Goal: Task Accomplishment & Management: Use online tool/utility

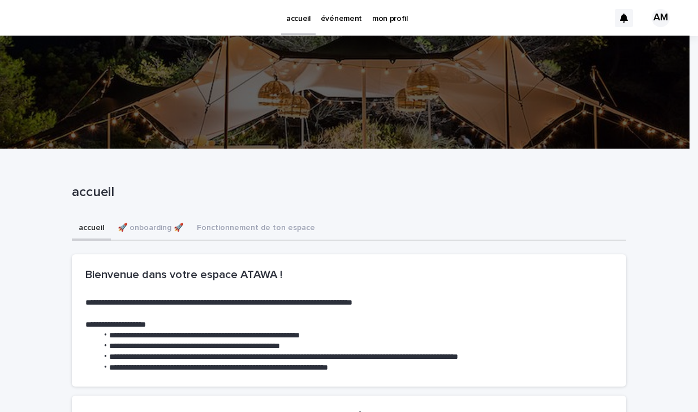
click at [343, 15] on p "événement" at bounding box center [341, 12] width 41 height 24
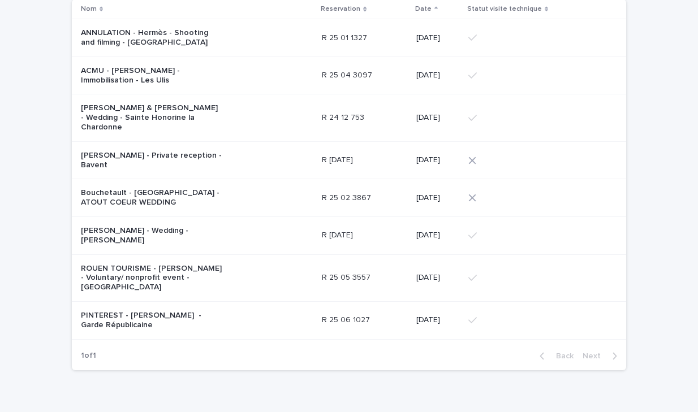
scroll to position [143, 0]
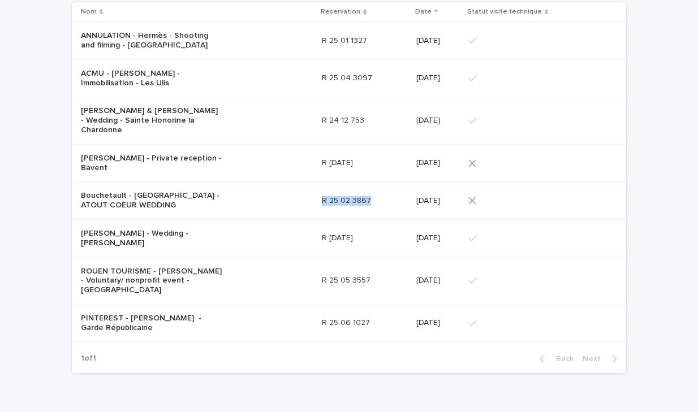
drag, startPoint x: 366, startPoint y: 185, endPoint x: 315, endPoint y: 188, distance: 50.9
click at [322, 196] on div "R 25 02 3867 R 25 02 3867" at bounding box center [364, 201] width 85 height 10
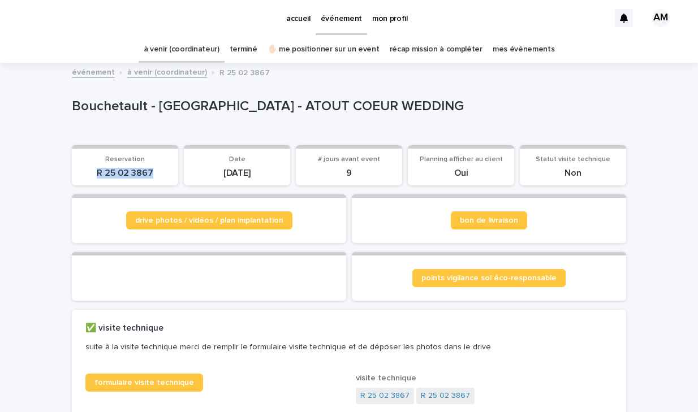
drag, startPoint x: 150, startPoint y: 173, endPoint x: 92, endPoint y: 174, distance: 57.7
click at [92, 174] on p "R 25 02 3867" at bounding box center [125, 173] width 93 height 11
copy p "R 25 02 3867"
click at [197, 54] on link "à venir (coordinateur)" at bounding box center [182, 49] width 76 height 27
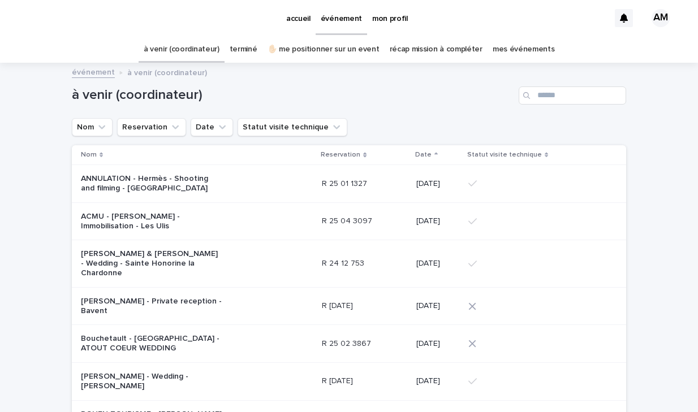
click at [330, 50] on link "✋🏻 me positionner sur un event" at bounding box center [323, 49] width 112 height 27
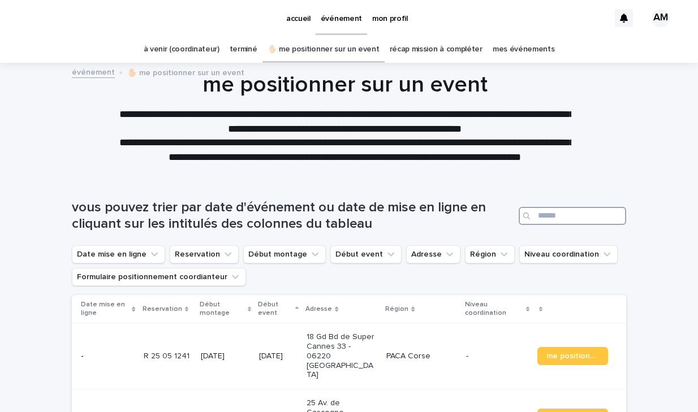
click at [569, 218] on input "Search" at bounding box center [571, 216] width 107 height 18
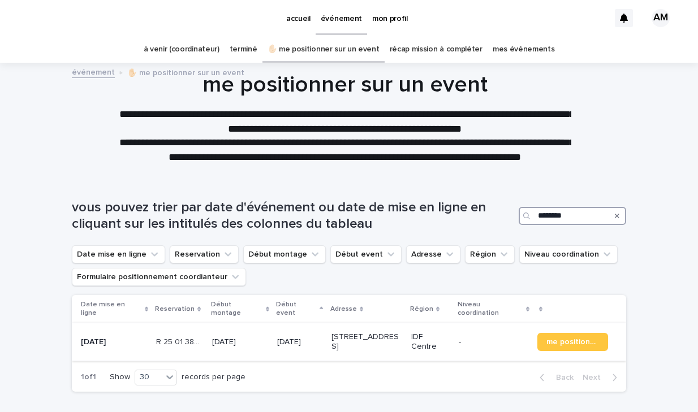
type input "********"
click at [194, 338] on p "R 25 01 3822" at bounding box center [180, 341] width 49 height 12
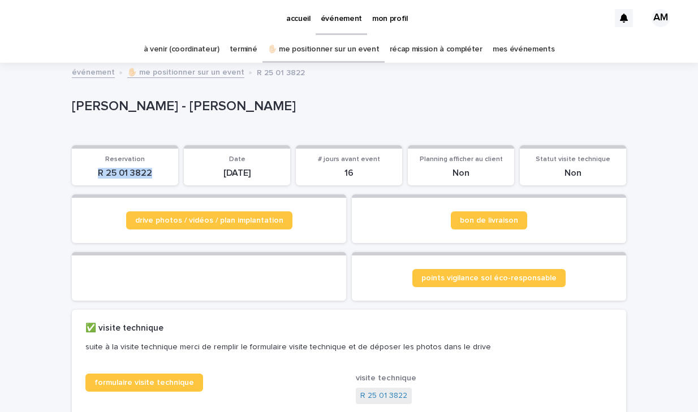
drag, startPoint x: 149, startPoint y: 167, endPoint x: 94, endPoint y: 168, distance: 54.8
click at [94, 168] on p "R 25 01 3822" at bounding box center [125, 173] width 93 height 11
copy p "R 25 01 3822"
click at [198, 47] on link "à venir (coordinateur)" at bounding box center [182, 49] width 76 height 27
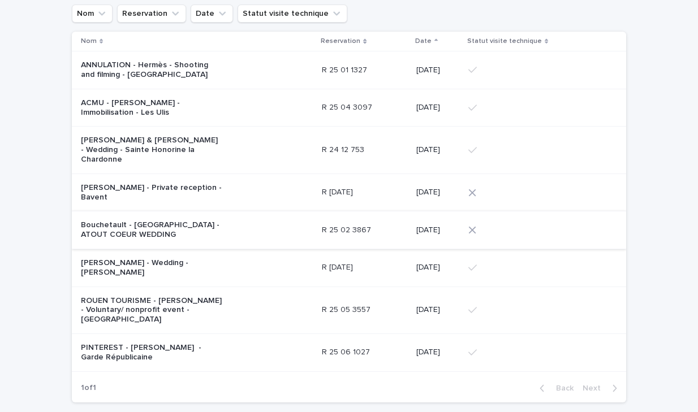
scroll to position [114, 0]
click at [136, 142] on p "[PERSON_NAME] & [PERSON_NAME] - Wedding - Sainte Honorine la Chardonne" at bounding box center [151, 149] width 141 height 28
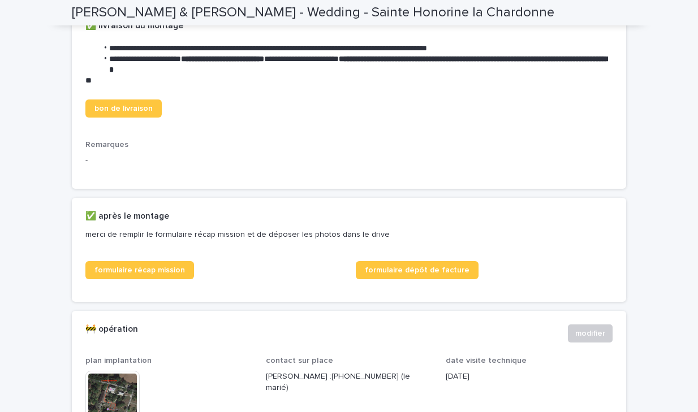
scroll to position [431, 0]
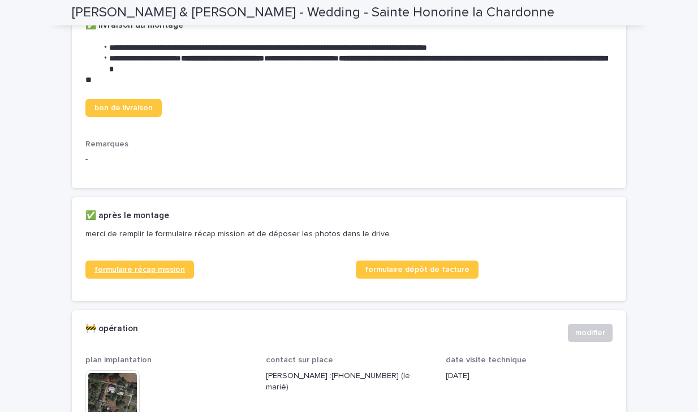
click at [152, 274] on span "formulaire récap mission" at bounding box center [139, 270] width 90 height 8
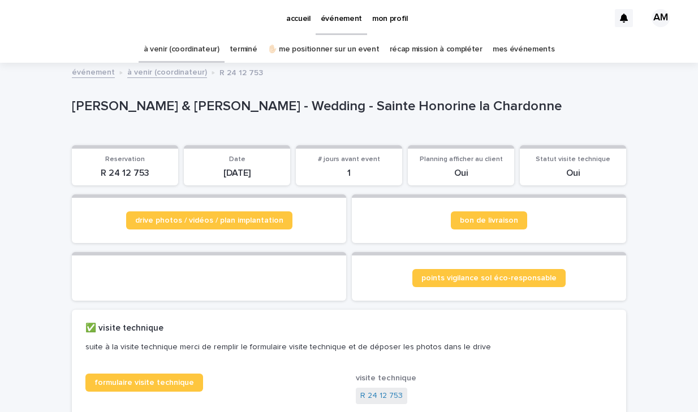
scroll to position [0, 0]
click at [212, 224] on link "drive photos / vidéos / plan implantation" at bounding box center [209, 220] width 166 height 18
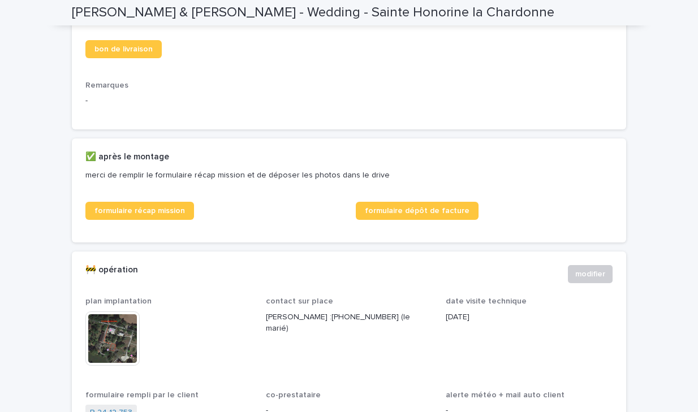
scroll to position [535, 0]
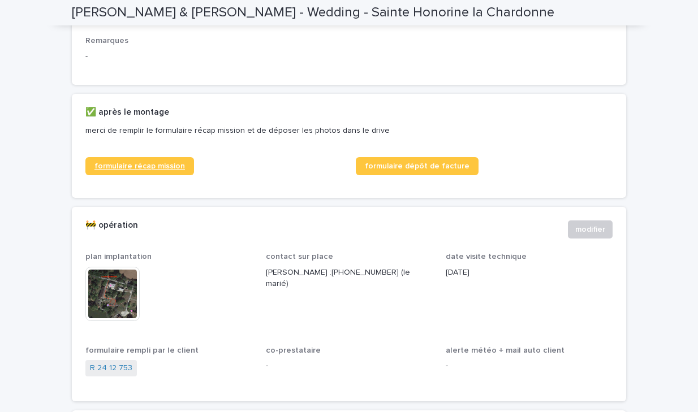
click at [170, 170] on span "formulaire récap mission" at bounding box center [139, 166] width 90 height 8
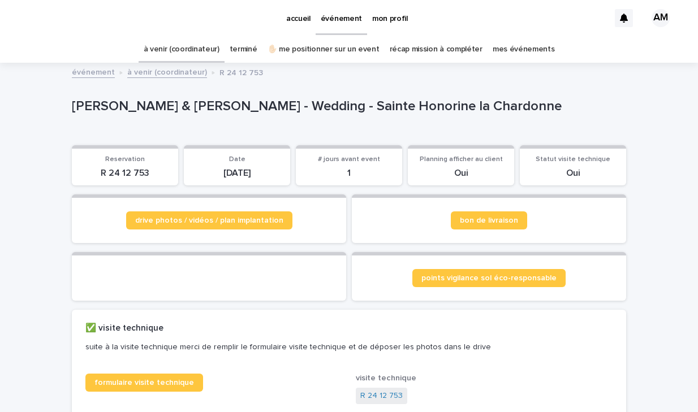
scroll to position [0, 0]
drag, startPoint x: 147, startPoint y: 170, endPoint x: 96, endPoint y: 171, distance: 51.5
click at [96, 171] on p "R 24 12 753" at bounding box center [125, 173] width 93 height 11
copy p "R 24 12 753"
click at [234, 215] on link "drive photos / vidéos / plan implantation" at bounding box center [209, 220] width 166 height 18
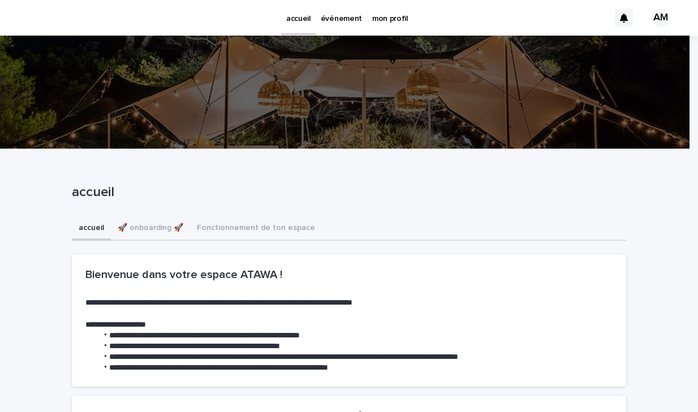
click at [340, 21] on p "événement" at bounding box center [341, 12] width 41 height 24
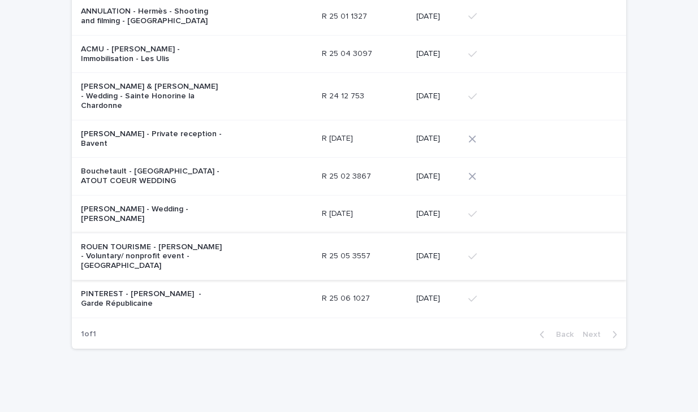
scroll to position [167, 0]
click at [127, 130] on p "[PERSON_NAME] - Private reception - Bavent" at bounding box center [151, 139] width 141 height 19
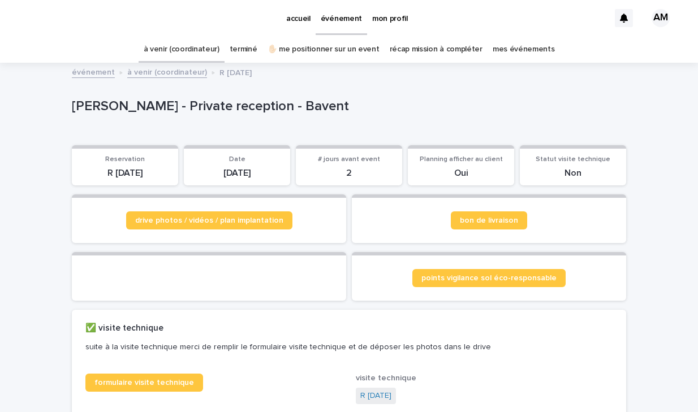
drag, startPoint x: 153, startPoint y: 171, endPoint x: 79, endPoint y: 171, distance: 74.1
click at [79, 171] on p "R [DATE]" at bounding box center [125, 173] width 93 height 11
copy p "R [DATE]"
drag, startPoint x: 678, startPoint y: 81, endPoint x: 16, endPoint y: 177, distance: 668.9
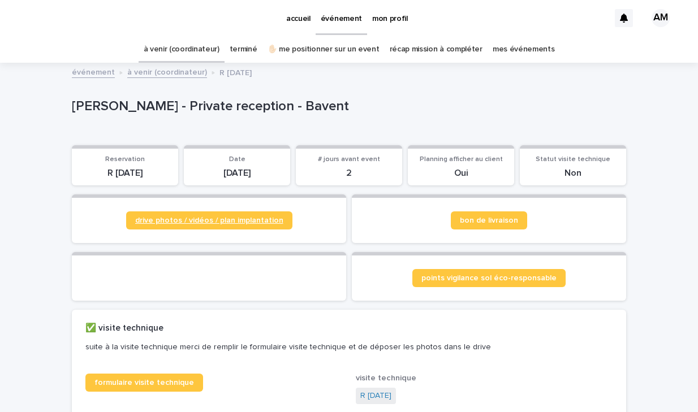
click at [193, 217] on span "drive photos / vidéos / plan implantation" at bounding box center [209, 221] width 148 height 8
